Goal: Information Seeking & Learning: Find contact information

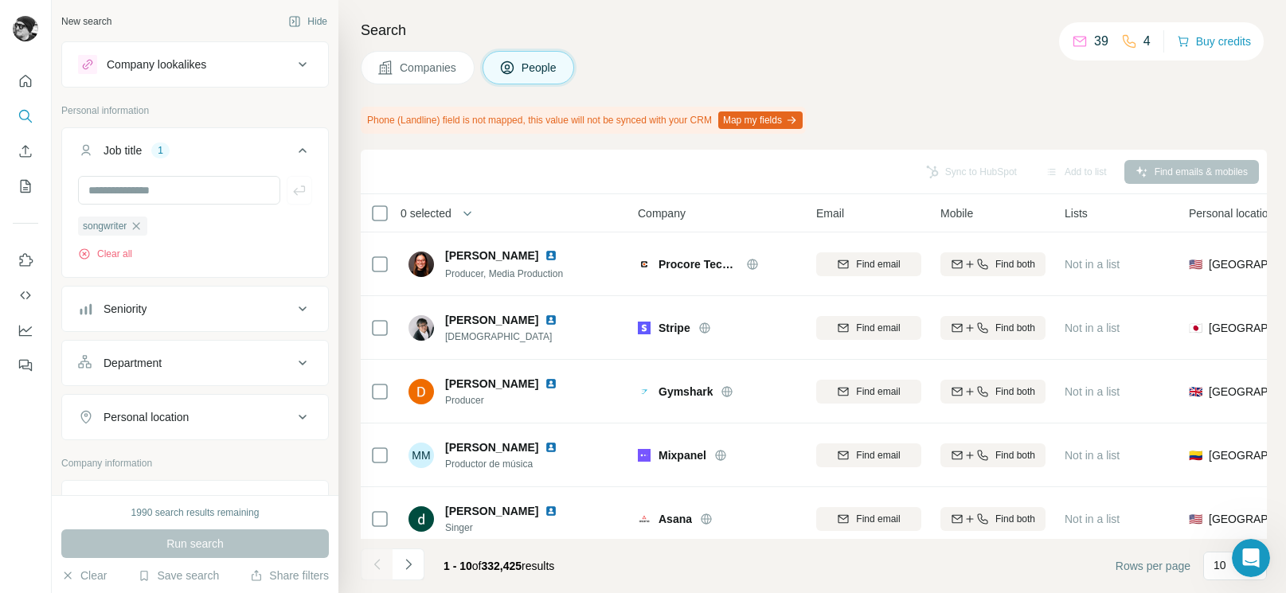
click at [922, 105] on div "Search Companies People Phone (Landline) field is not mapped, this value will n…" at bounding box center [813, 296] width 948 height 593
click at [950, 58] on div "Companies People" at bounding box center [814, 67] width 906 height 33
click at [685, 19] on h4 "Search" at bounding box center [814, 30] width 906 height 22
click at [122, 254] on button "Clear all" at bounding box center [105, 254] width 54 height 14
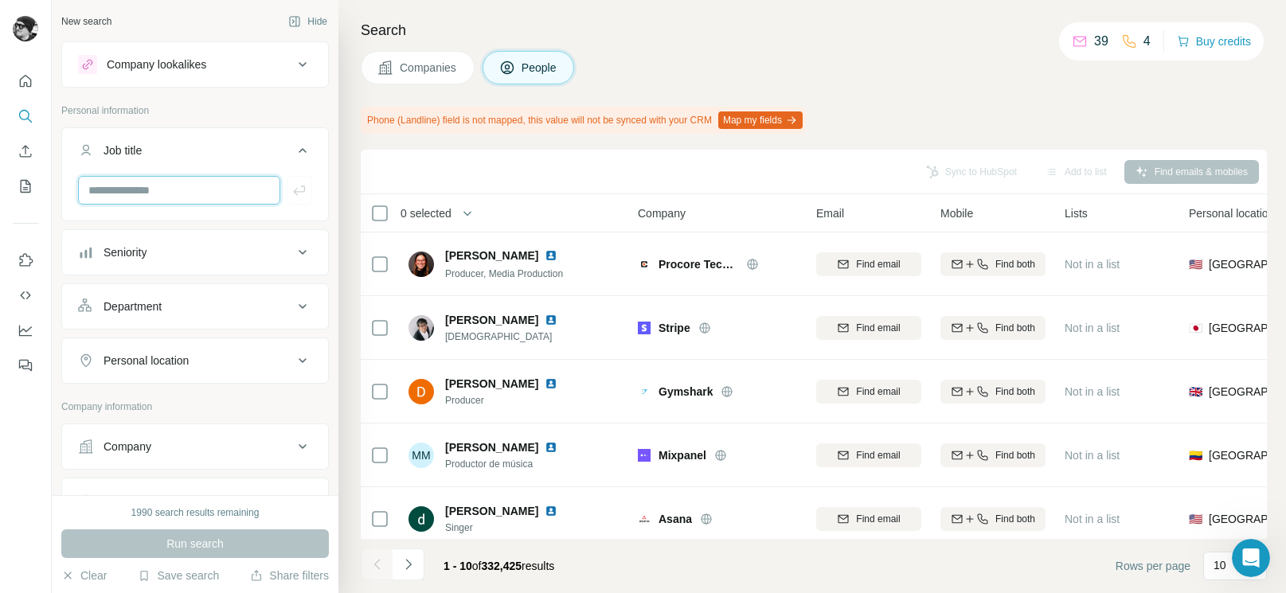
click at [184, 192] on input "text" at bounding box center [179, 190] width 202 height 29
type input "**********"
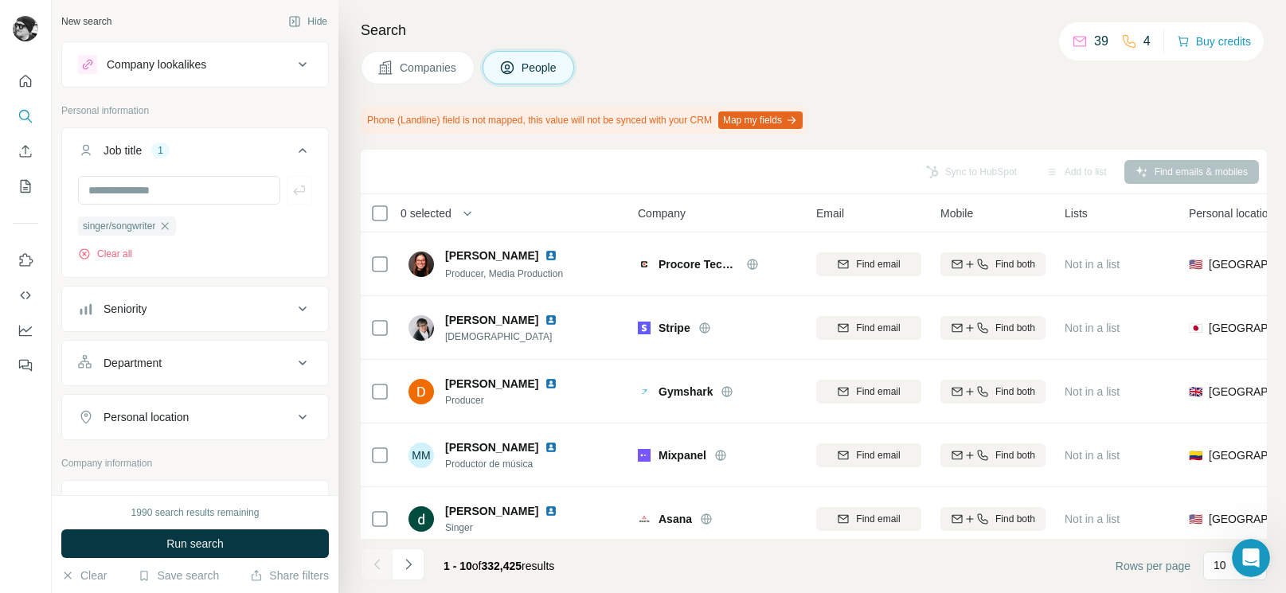
click at [803, 119] on button "Map my fields" at bounding box center [760, 121] width 84 height 18
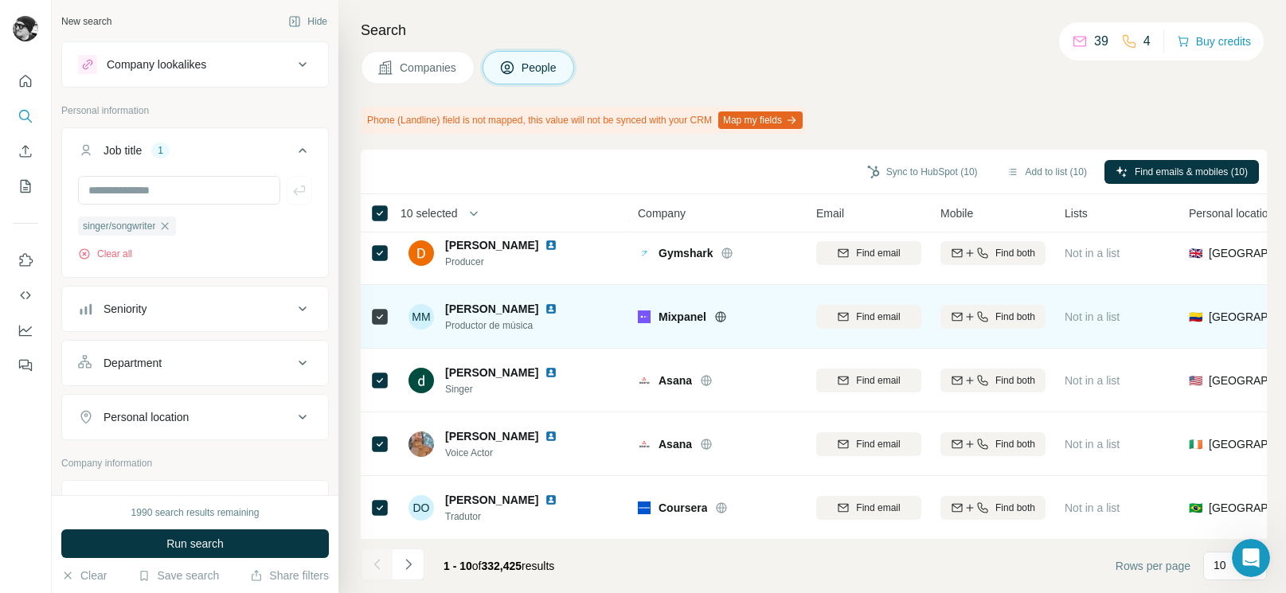
scroll to position [339, 0]
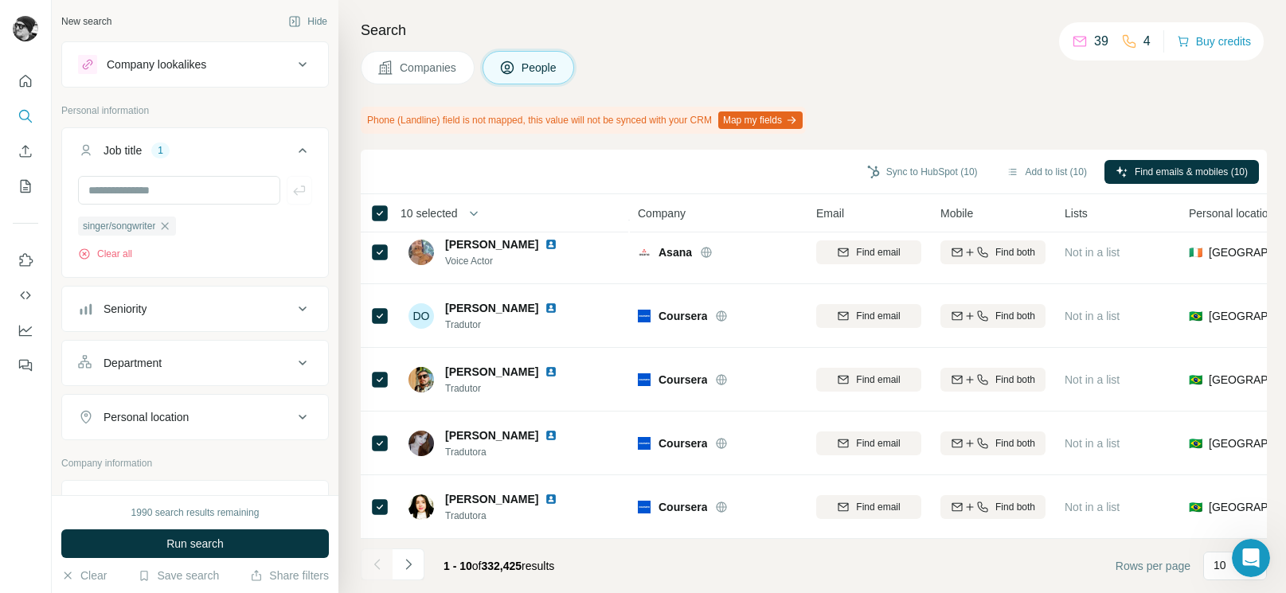
click at [996, 126] on div "Phone (Landline) field is not mapped, this value will not be synced with your C…" at bounding box center [814, 120] width 906 height 27
click at [980, 108] on div "Phone (Landline) field is not mapped, this value will not be synced with your C…" at bounding box center [814, 120] width 906 height 27
click at [1050, 135] on div "Search Companies People Phone (Landline) field is not mapped, this value will n…" at bounding box center [813, 296] width 948 height 593
click at [1203, 99] on div "Search Companies People Phone (Landline) field is not mapped, this value will n…" at bounding box center [813, 296] width 948 height 593
click at [475, 145] on div "Search Companies People Phone (Landline) field is not mapped, this value will n…" at bounding box center [813, 296] width 948 height 593
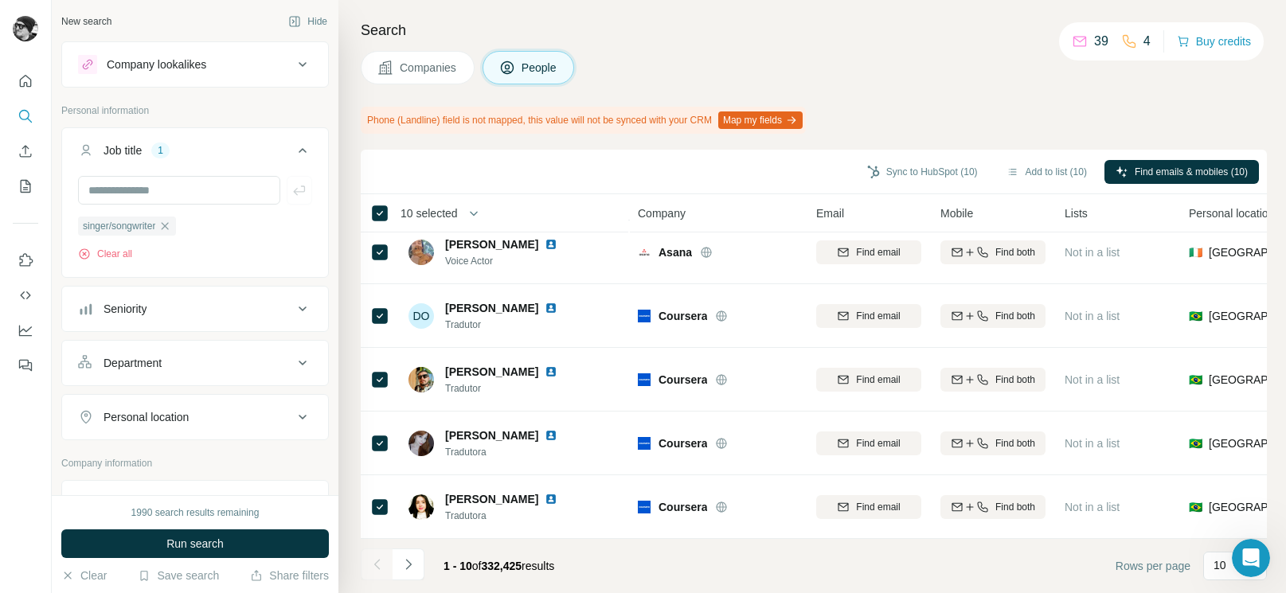
click at [195, 544] on span "Run search" at bounding box center [194, 544] width 57 height 16
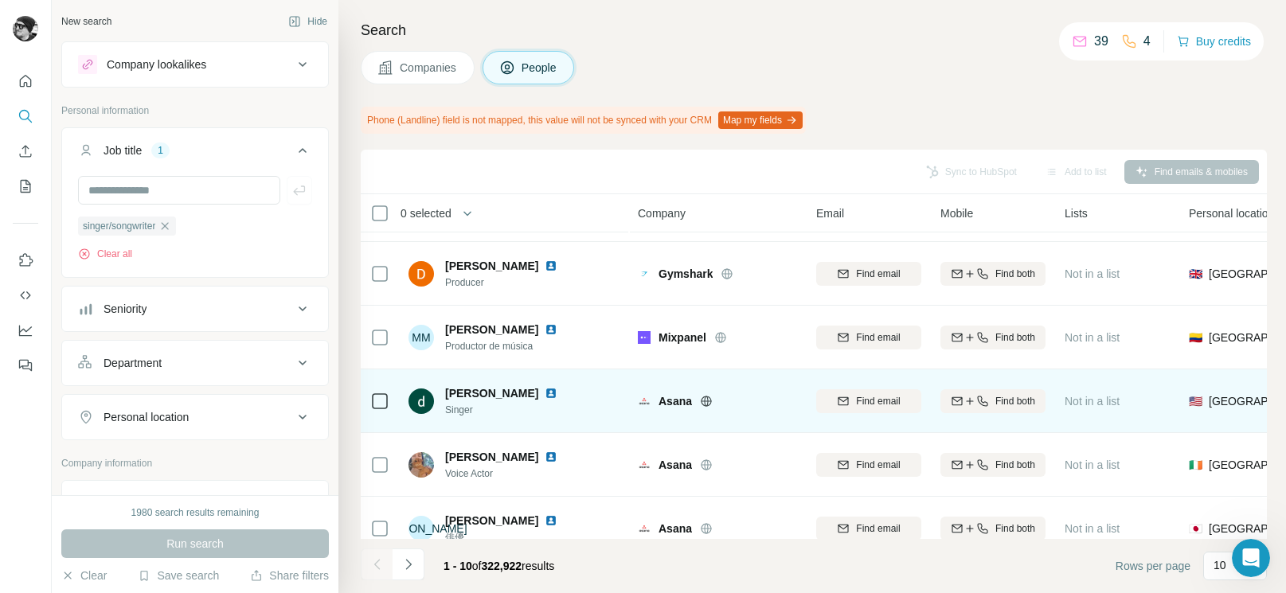
scroll to position [0, 0]
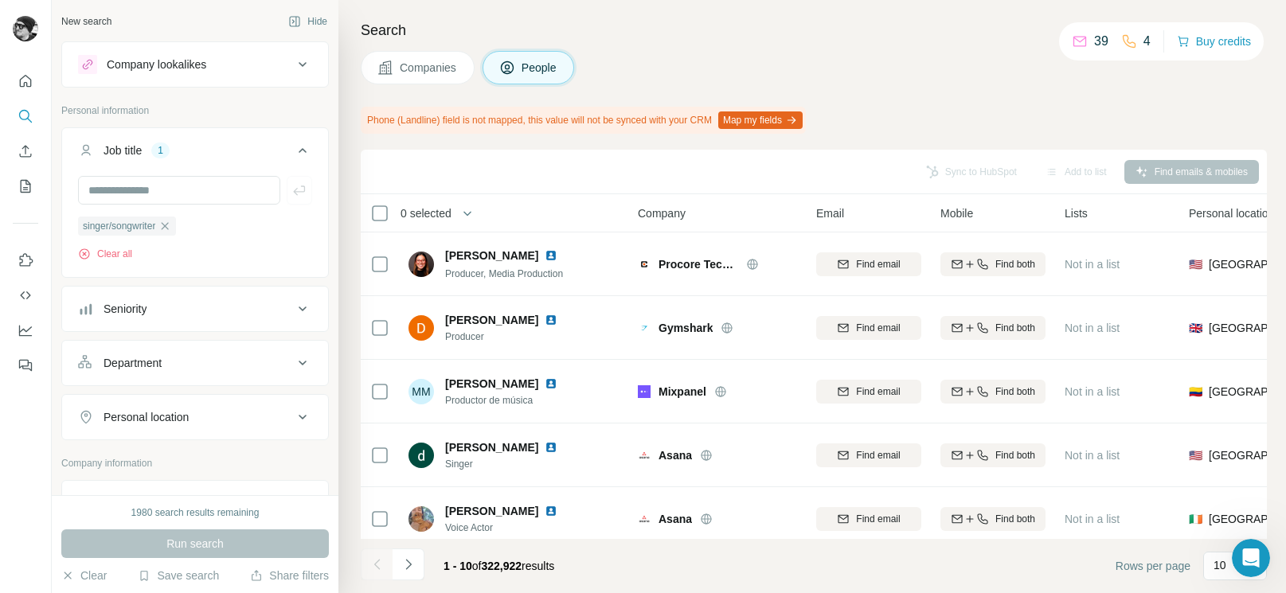
click at [1078, 96] on div "Search Companies People Phone (Landline) field is not mapped, this value will n…" at bounding box center [813, 296] width 948 height 593
click at [1071, 92] on div "Search Companies People Phone (Landline) field is not mapped, this value will n…" at bounding box center [813, 296] width 948 height 593
click at [1012, 104] on div "Search Companies People Phone (Landline) field is not mapped, this value will n…" at bounding box center [813, 296] width 948 height 593
click at [741, 562] on footer "1 - 10 of 322,922 results Rows per page 10" at bounding box center [814, 566] width 906 height 54
click at [405, 563] on icon "Navigate to next page" at bounding box center [409, 565] width 16 height 16
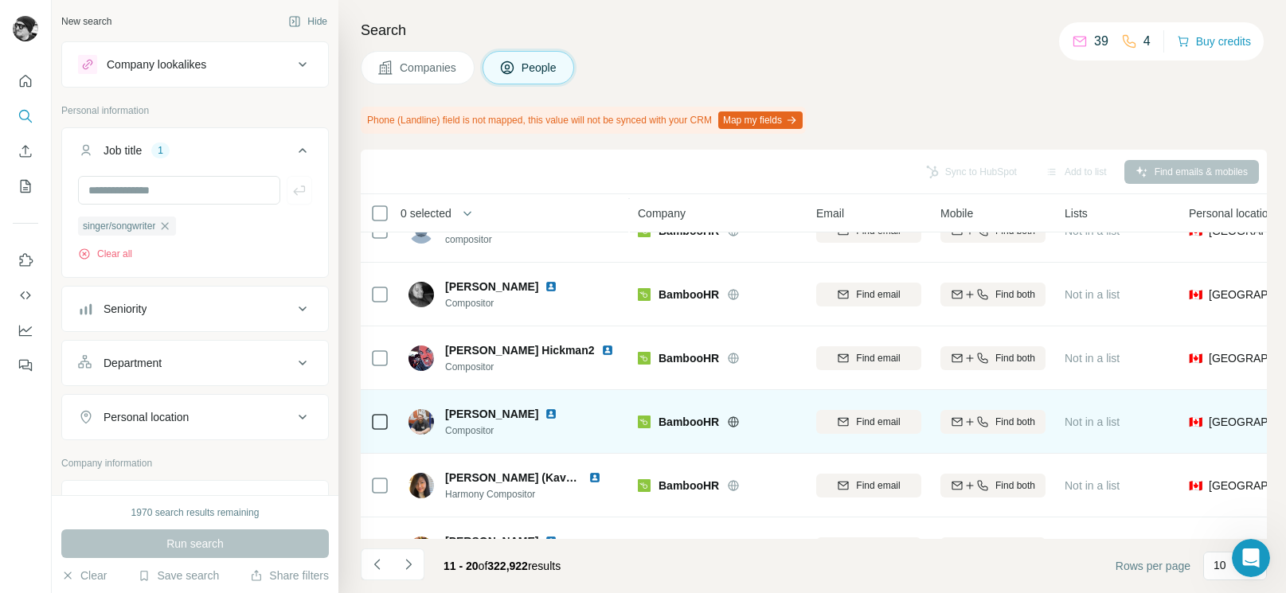
scroll to position [162, 0]
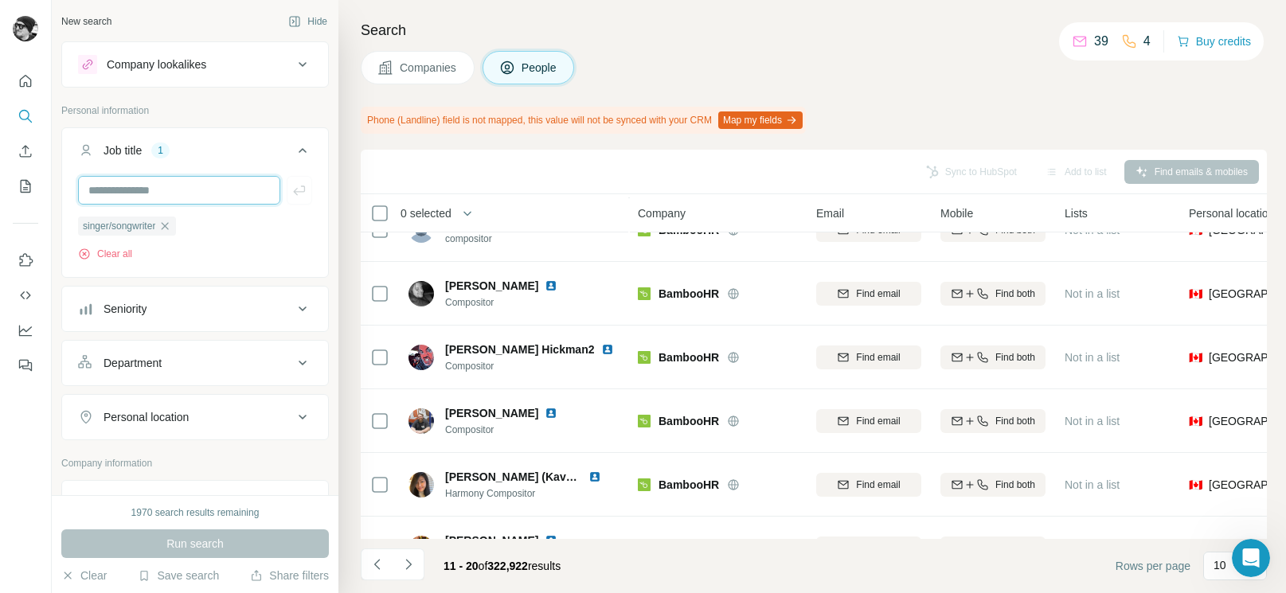
click at [187, 188] on input "text" at bounding box center [179, 190] width 202 height 29
click at [169, 226] on icon "button" at bounding box center [165, 225] width 7 height 7
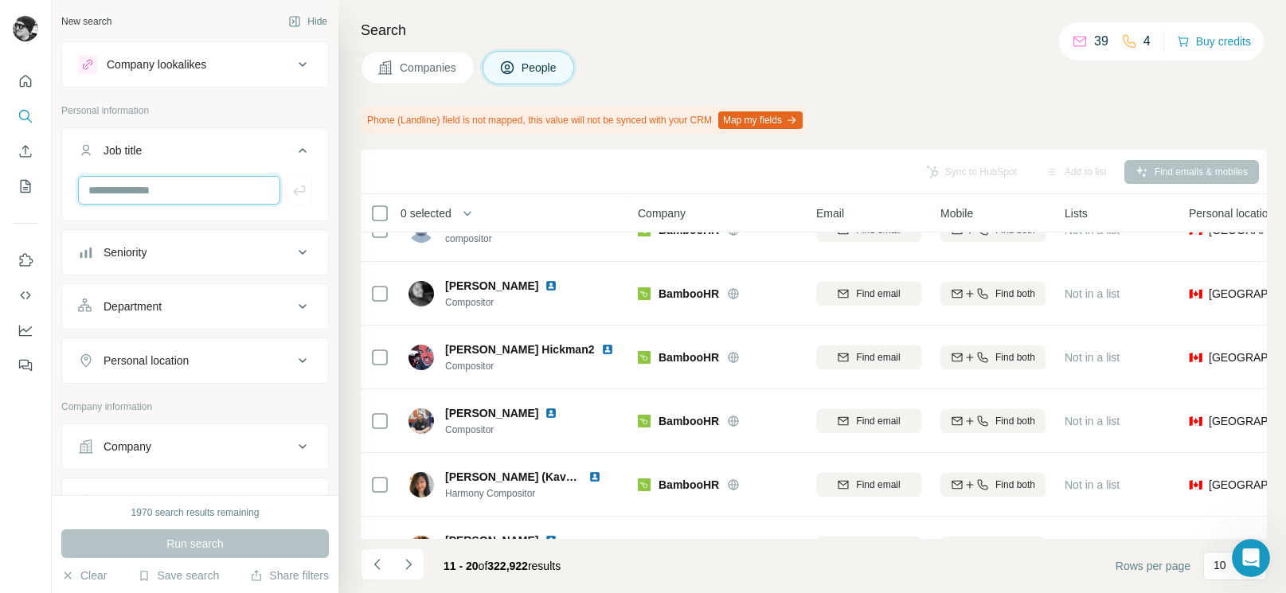
click at [156, 185] on input "text" at bounding box center [179, 190] width 202 height 29
type input "**********"
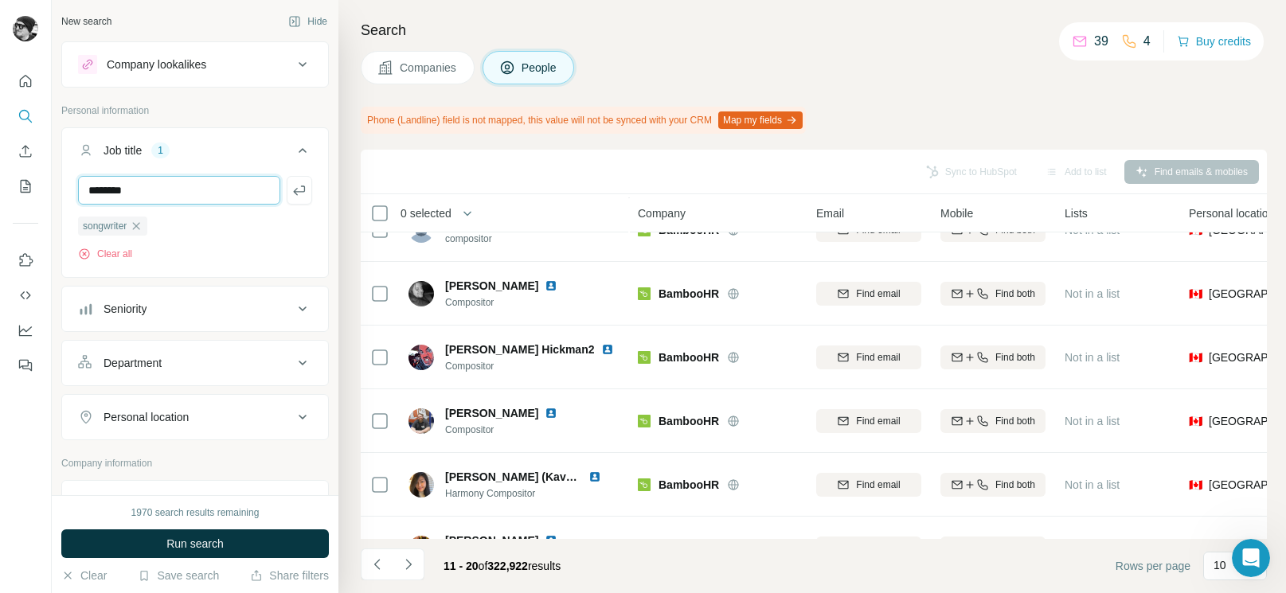
type input "********"
type input "*"
type input "**********"
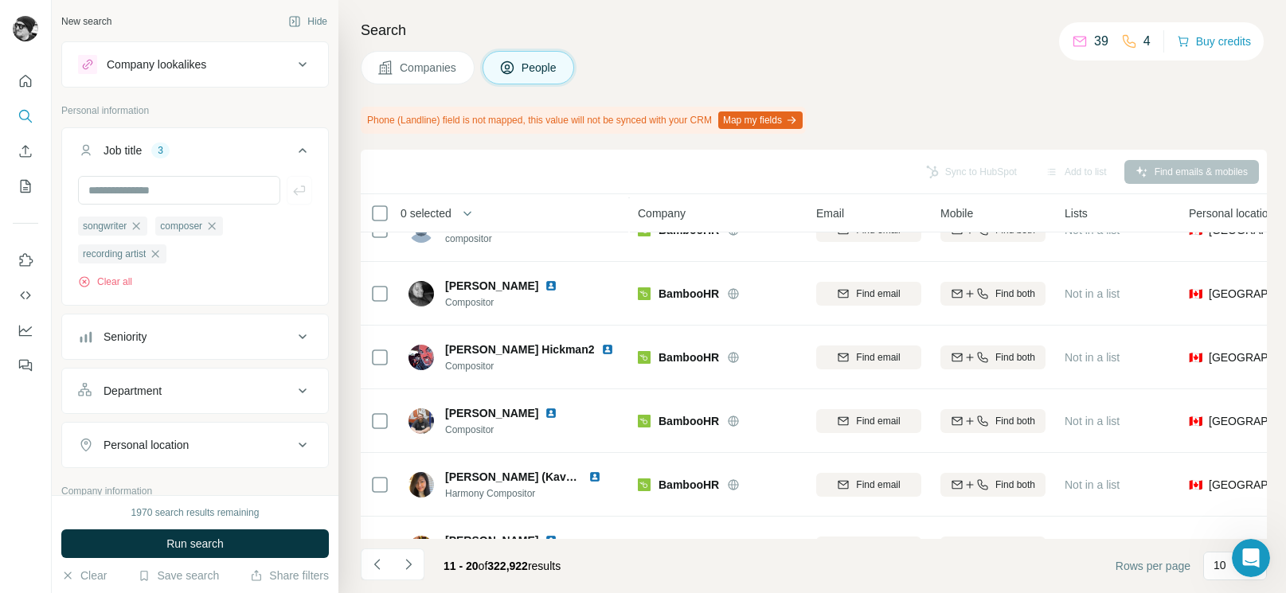
click at [217, 542] on span "Run search" at bounding box center [194, 544] width 57 height 16
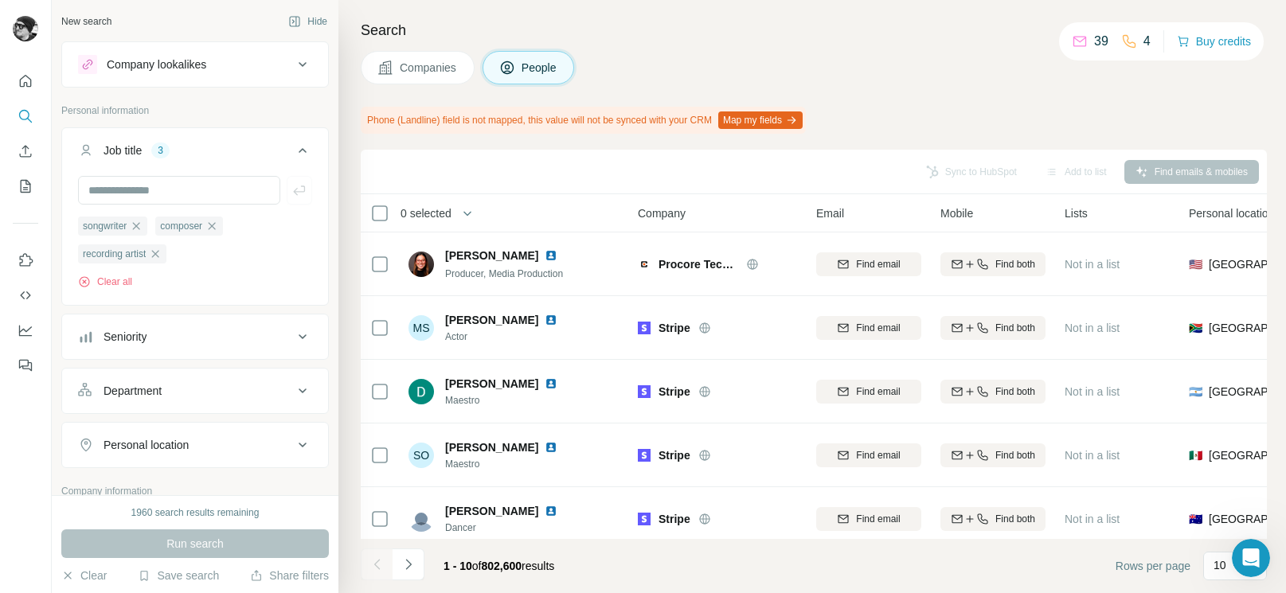
click at [908, 113] on div "Phone (Landline) field is not mapped, this value will not be synced with your C…" at bounding box center [814, 120] width 906 height 27
click at [229, 112] on p "Personal information" at bounding box center [195, 111] width 268 height 14
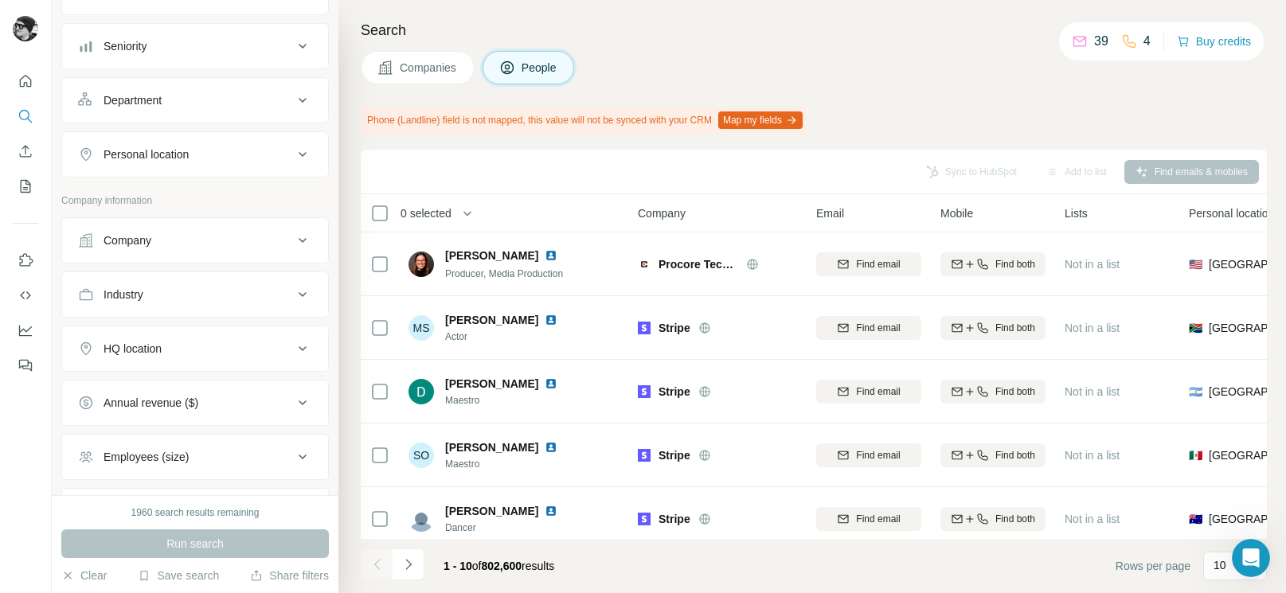
scroll to position [302, 0]
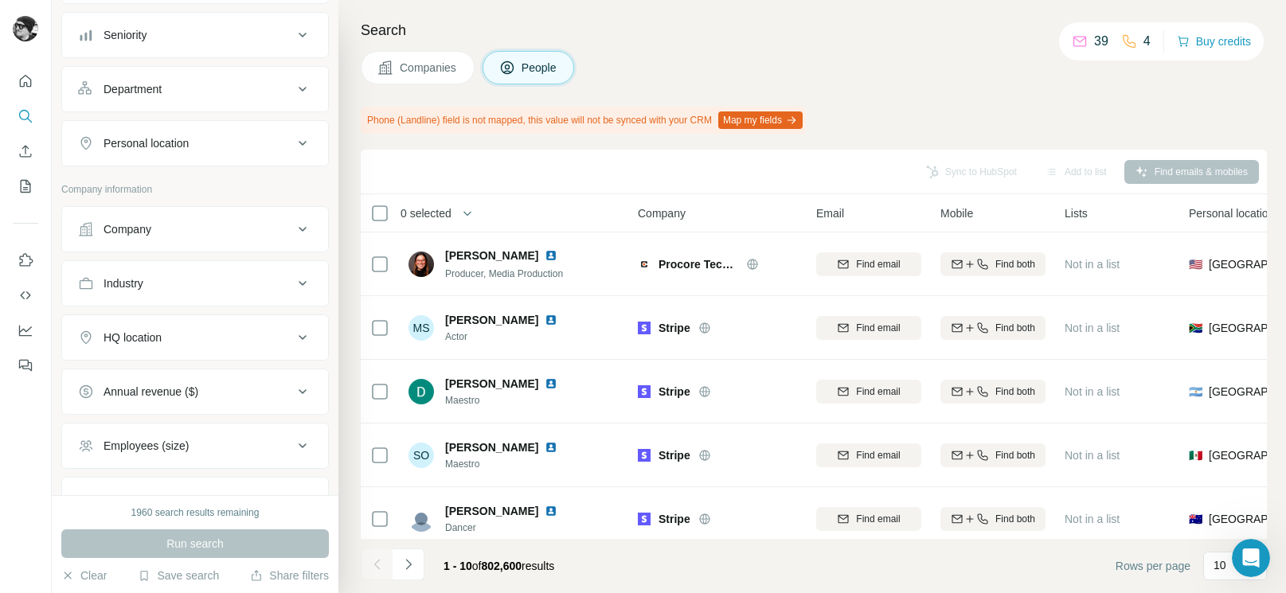
click at [255, 283] on div "Industry" at bounding box center [185, 284] width 215 height 16
click at [177, 324] on input at bounding box center [186, 324] width 197 height 18
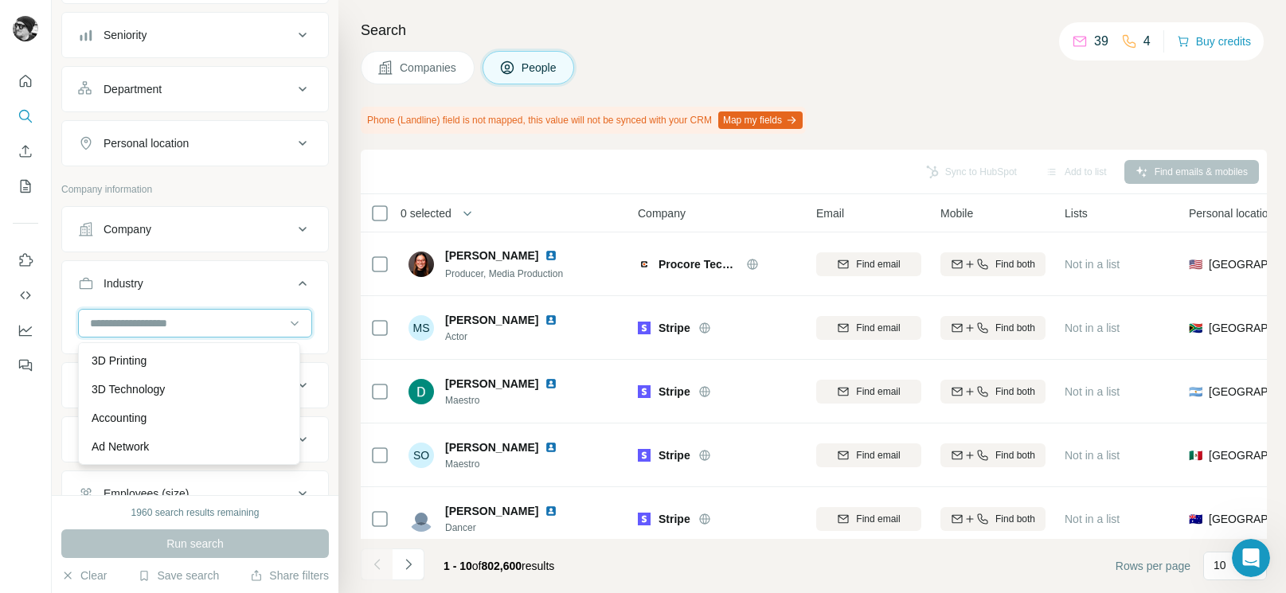
click at [176, 324] on input at bounding box center [186, 324] width 197 height 18
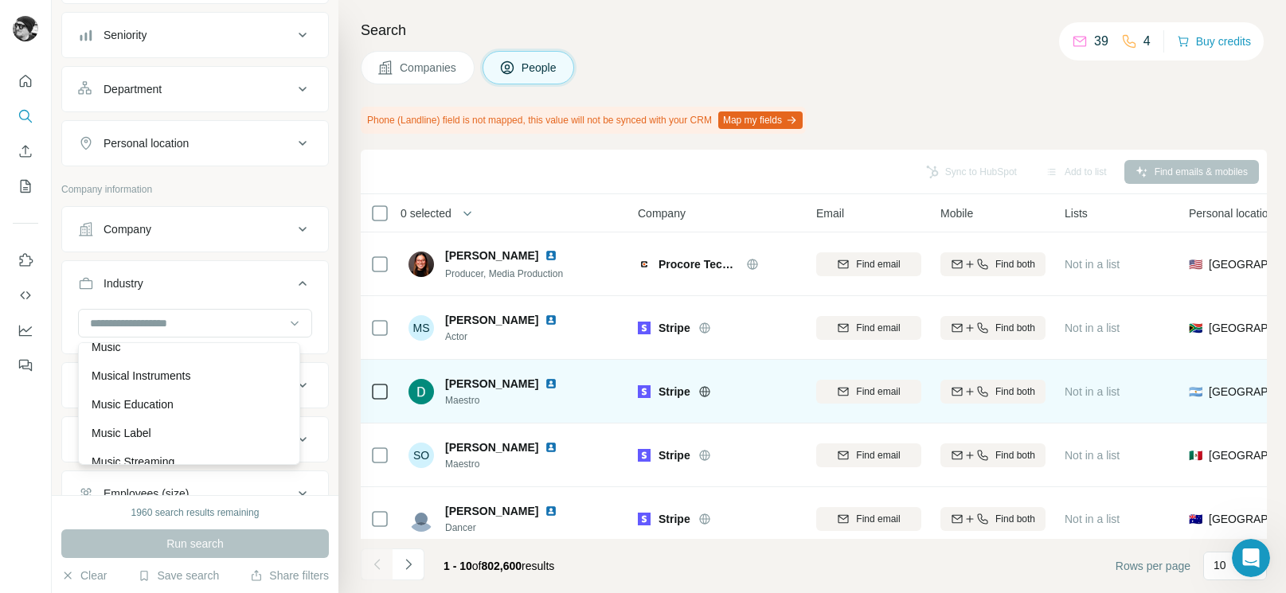
scroll to position [10898, 0]
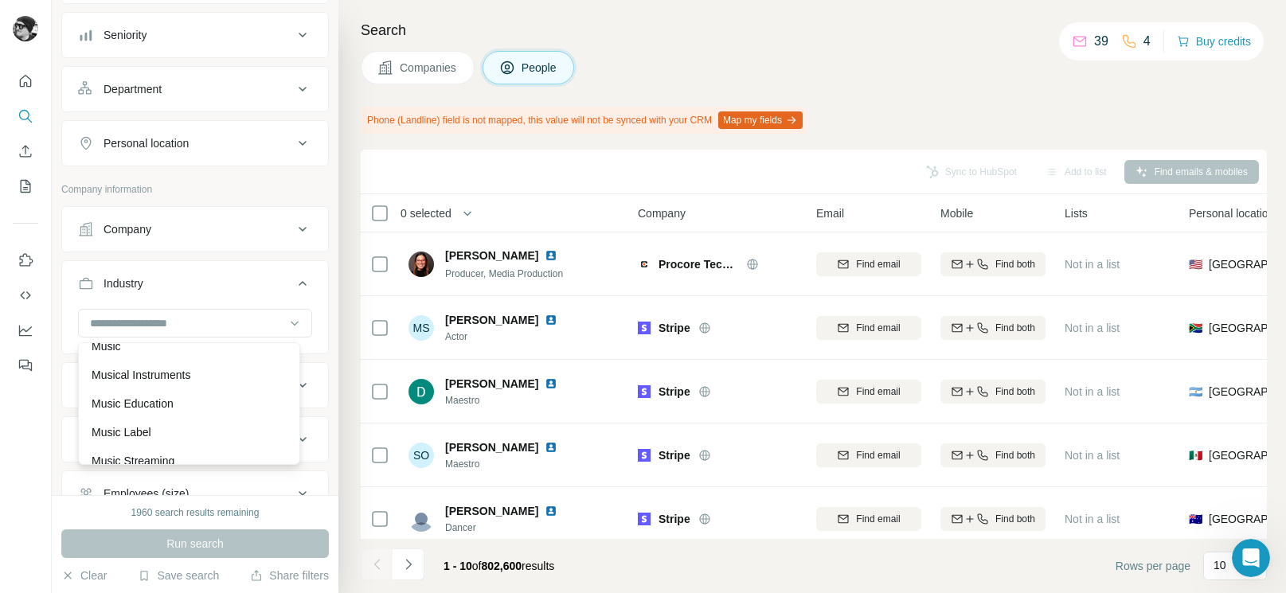
click at [131, 354] on div "Music" at bounding box center [189, 347] width 195 height 16
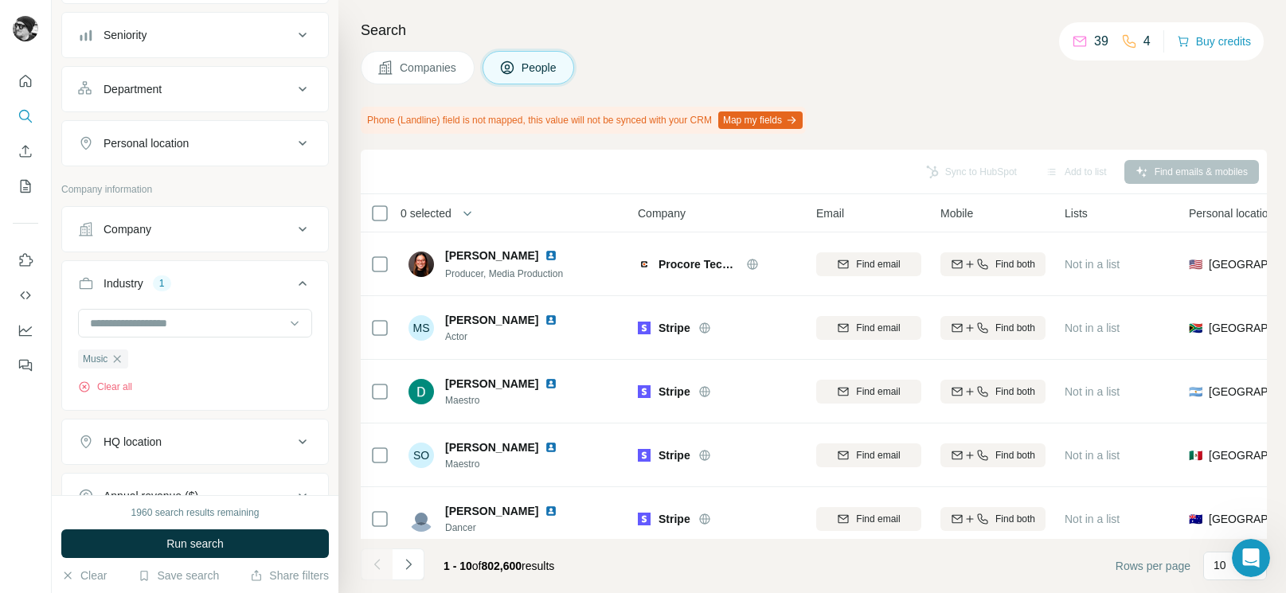
click at [131, 399] on div "Music Clear all" at bounding box center [195, 358] width 266 height 98
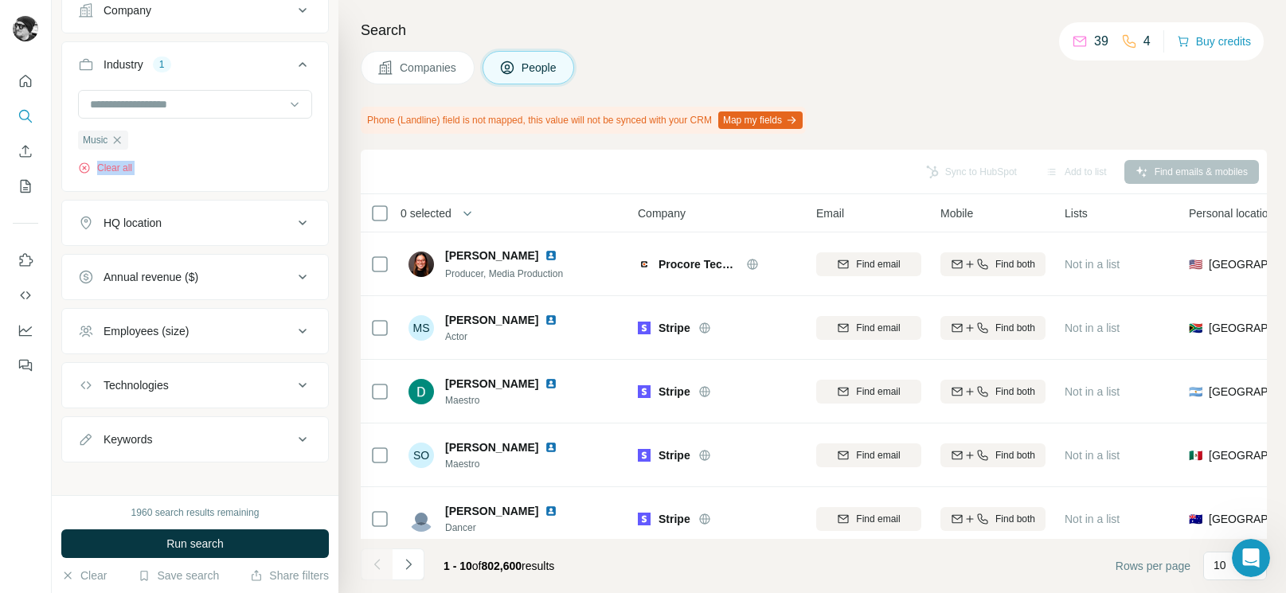
scroll to position [535, 0]
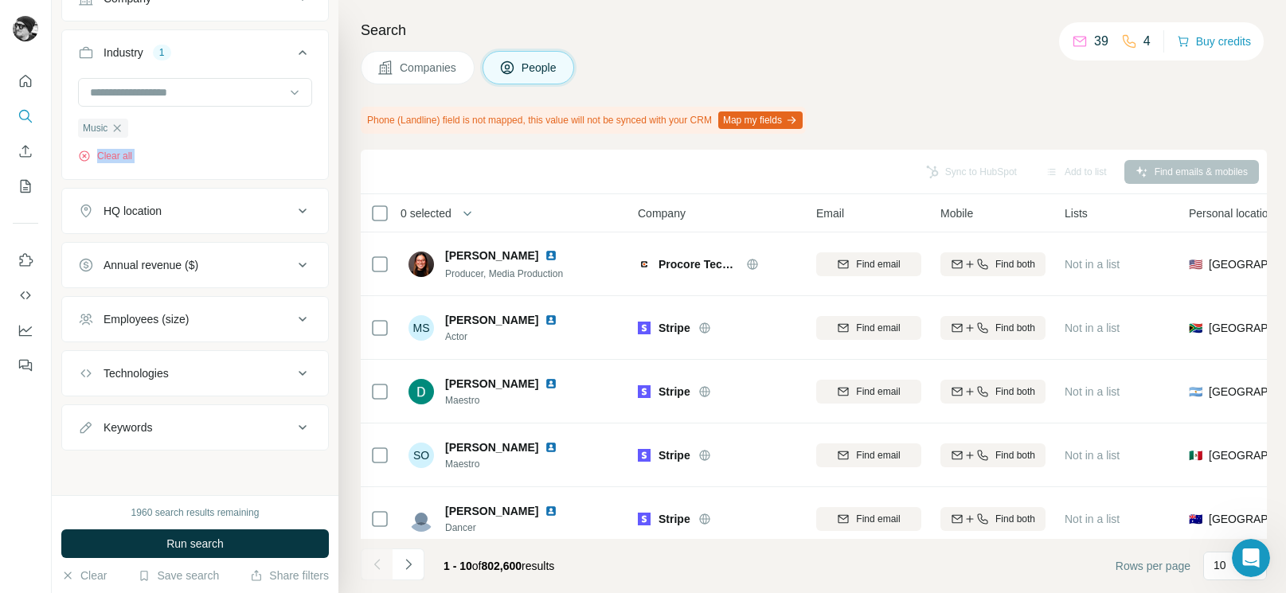
click at [271, 425] on div "Keywords" at bounding box center [185, 428] width 215 height 16
click at [154, 465] on input "text" at bounding box center [179, 465] width 202 height 29
type input "*********"
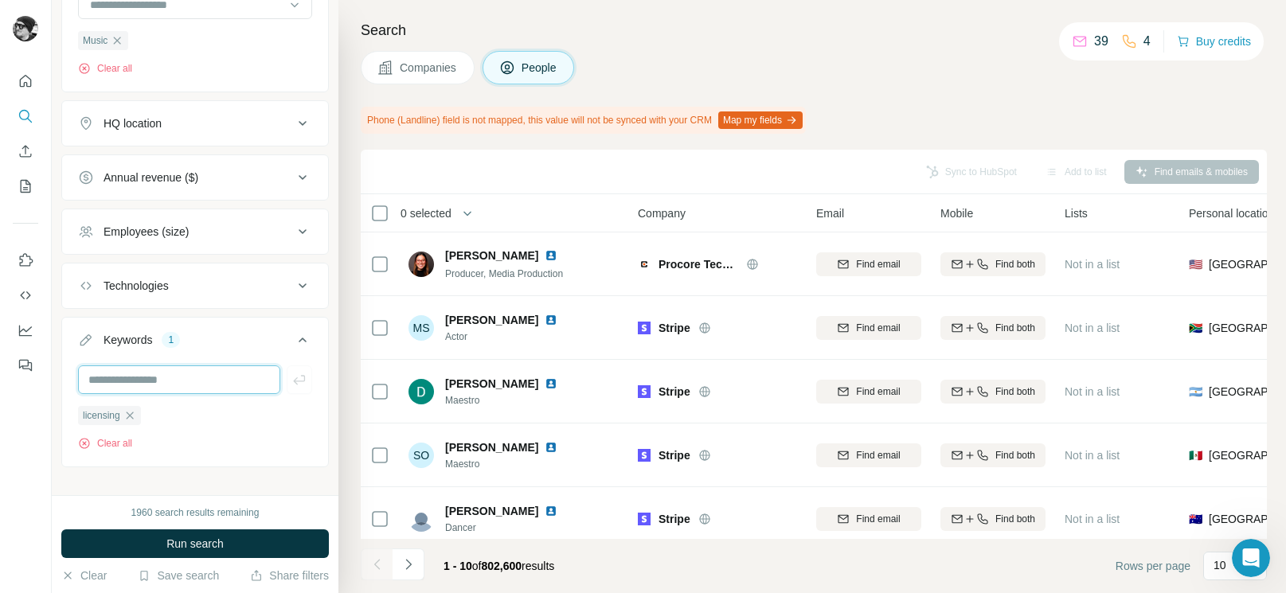
scroll to position [640, 0]
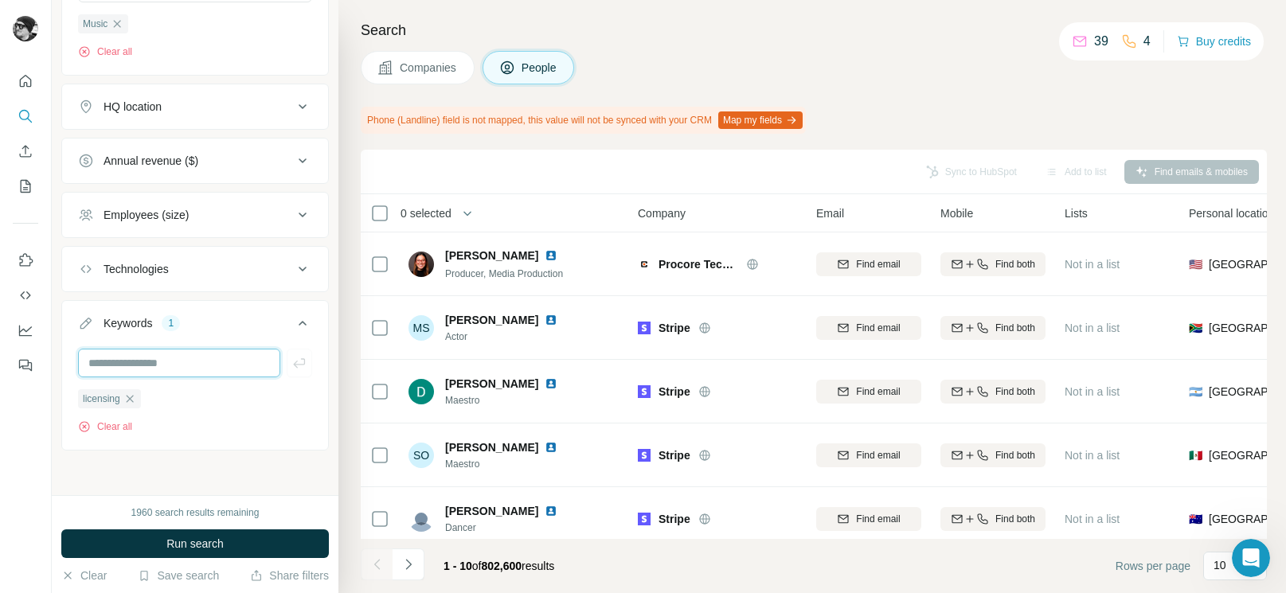
click at [166, 366] on input "text" at bounding box center [179, 363] width 202 height 29
type input "*****"
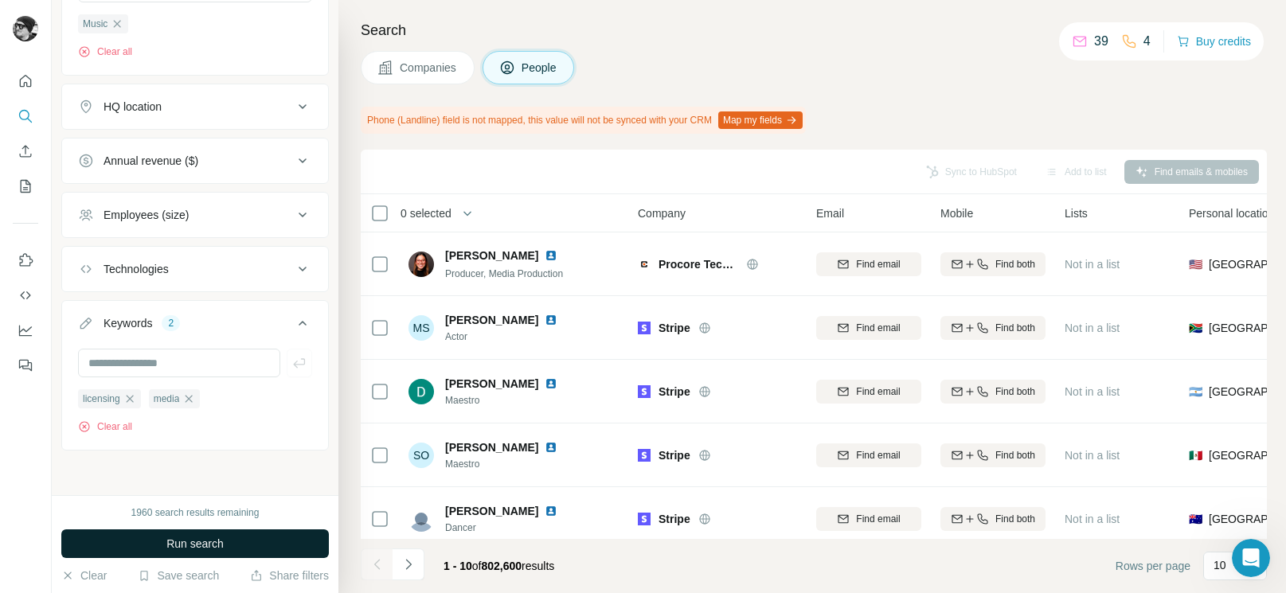
click at [197, 550] on span "Run search" at bounding box center [194, 544] width 57 height 16
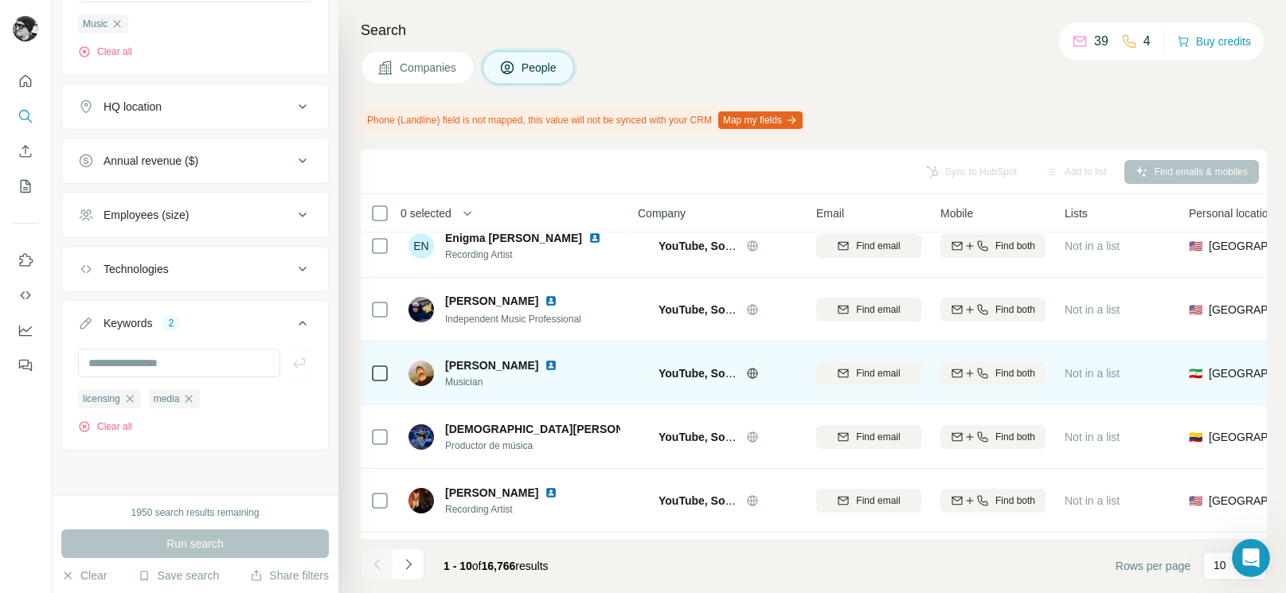
scroll to position [121, 0]
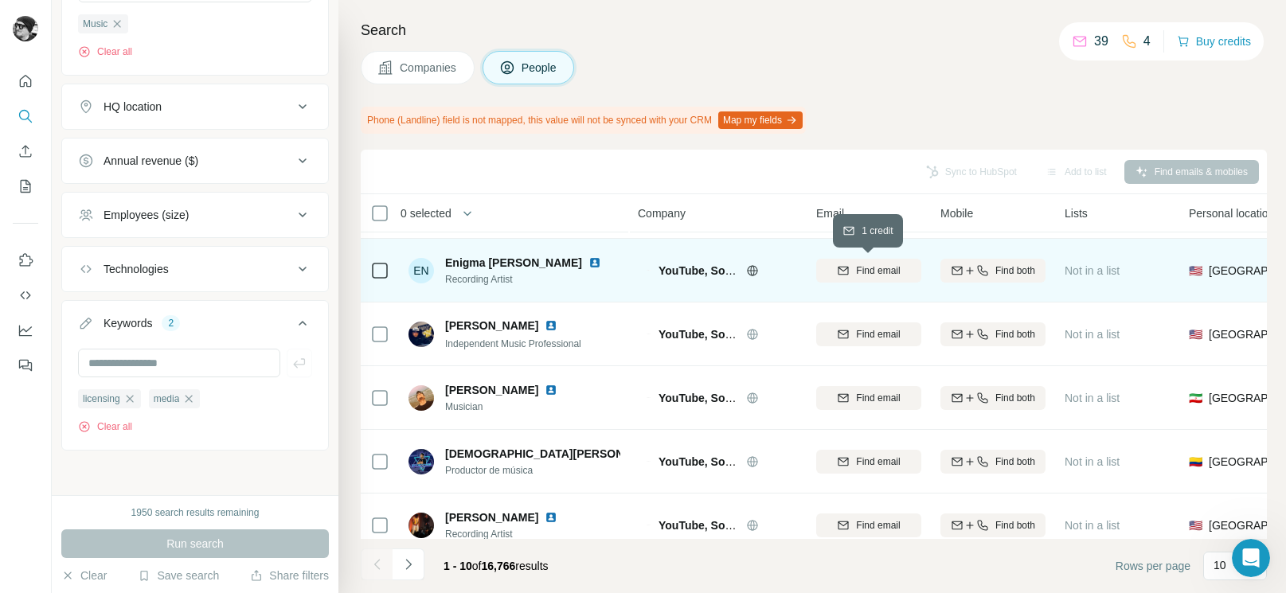
click at [889, 271] on span "Find email" at bounding box center [878, 271] width 44 height 14
